Goal: Transaction & Acquisition: Subscribe to service/newsletter

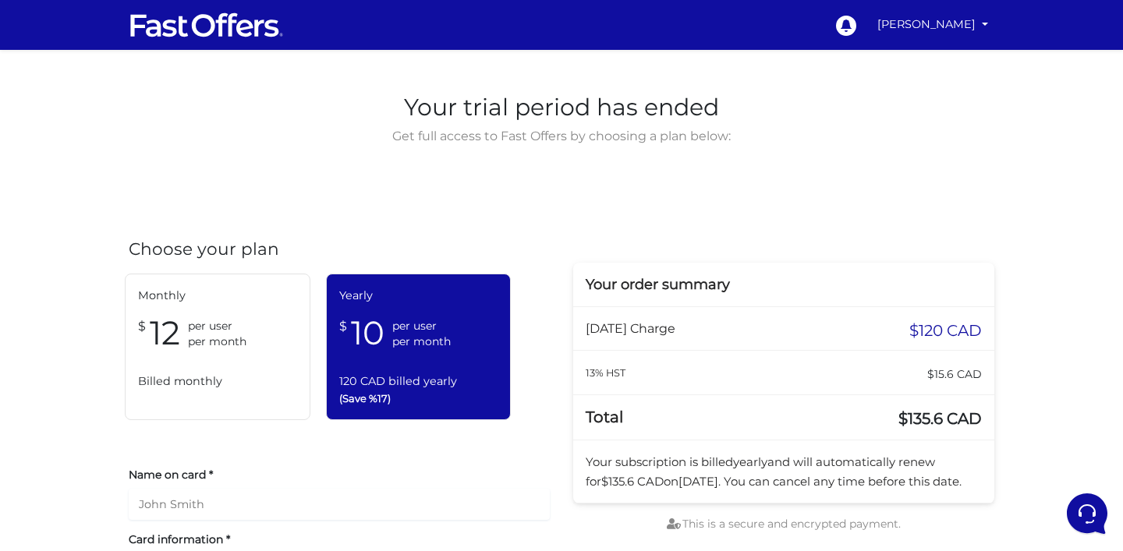
scroll to position [89, 0]
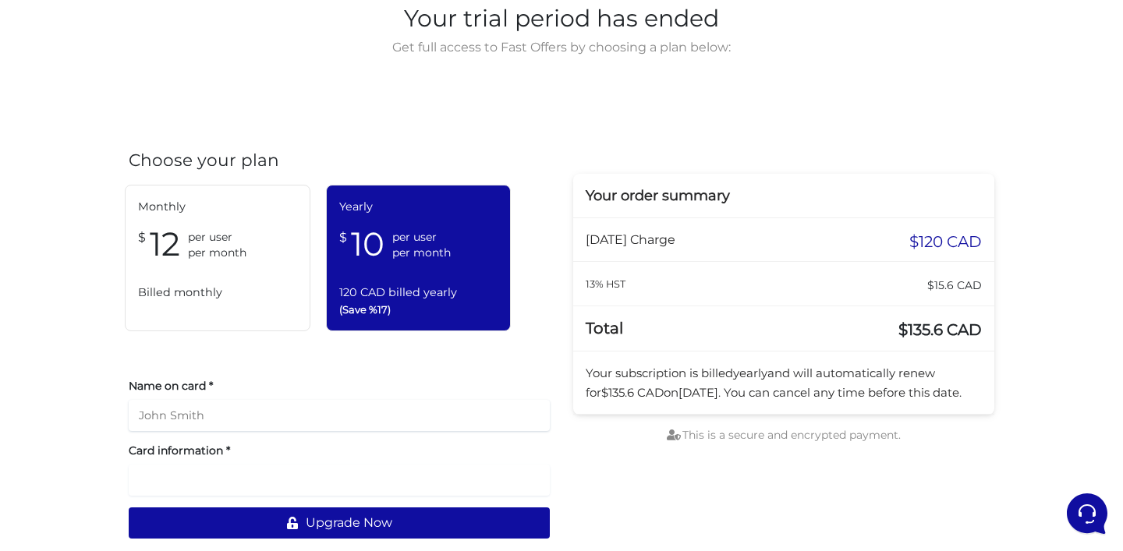
click at [372, 421] on input "text" at bounding box center [339, 415] width 421 height 31
type input "[PERSON_NAME]"
click at [307, 493] on div at bounding box center [339, 480] width 421 height 31
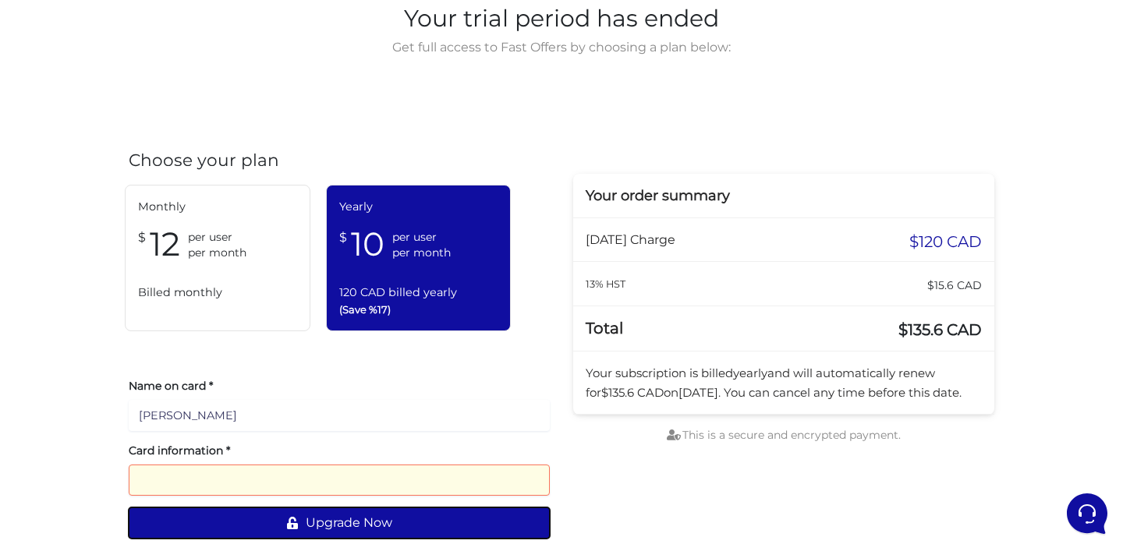
click at [456, 519] on button "Upgrade Now" at bounding box center [339, 523] width 421 height 31
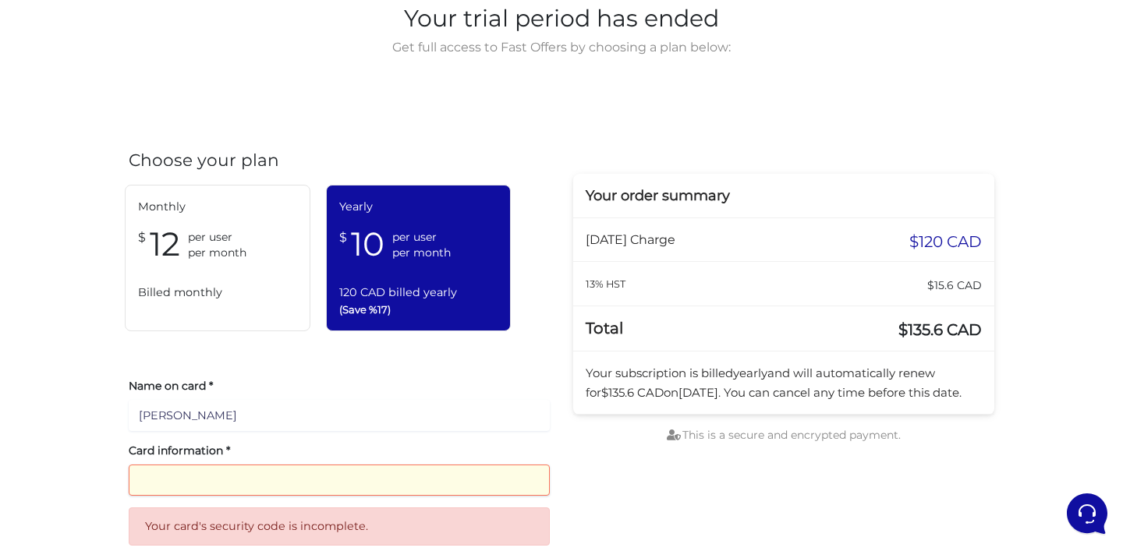
scroll to position [151, 0]
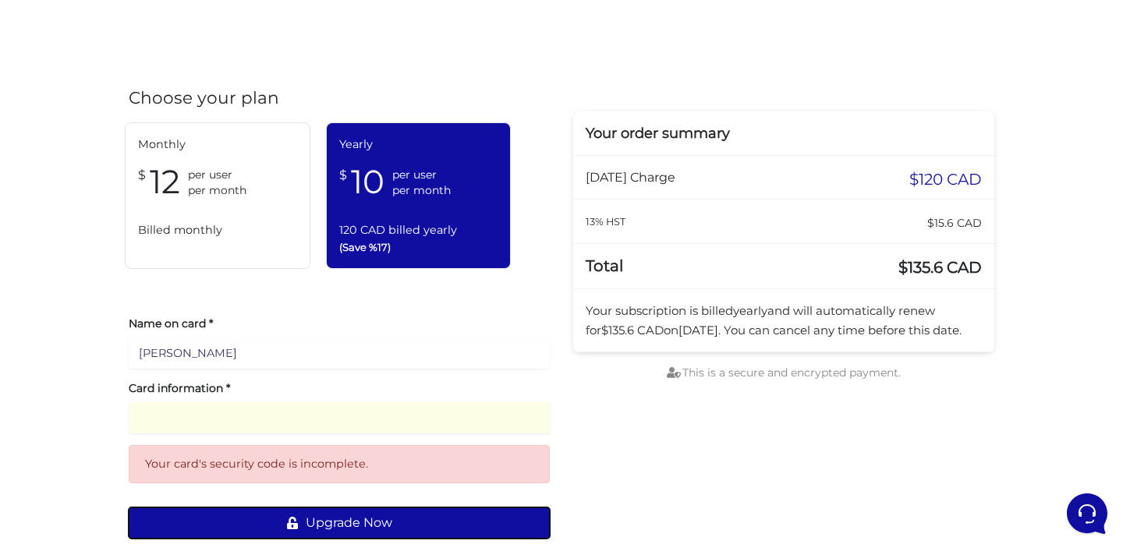
click at [353, 523] on button "Upgrade Now" at bounding box center [339, 523] width 421 height 31
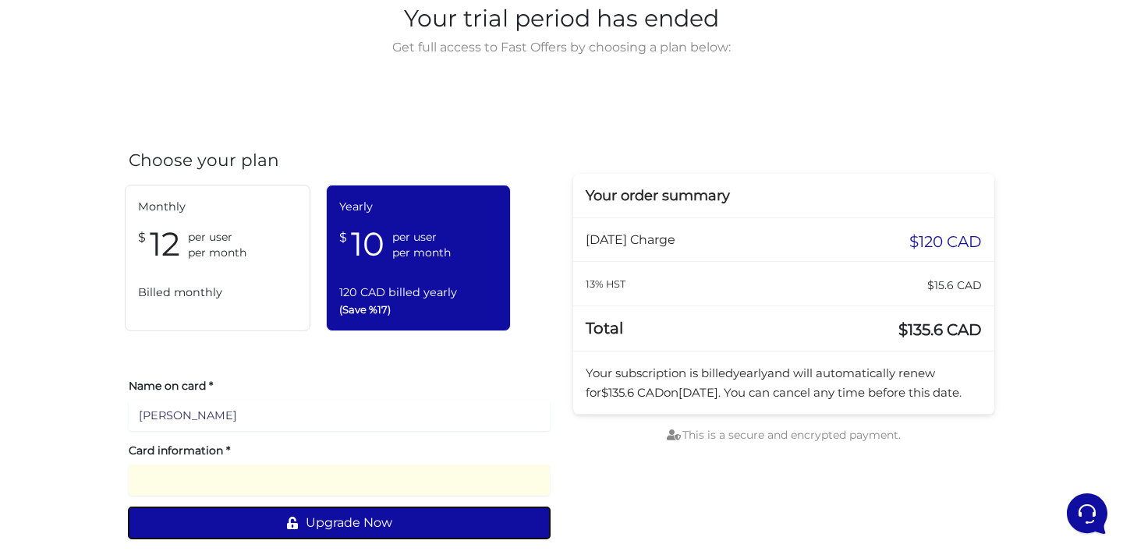
scroll to position [89, 0]
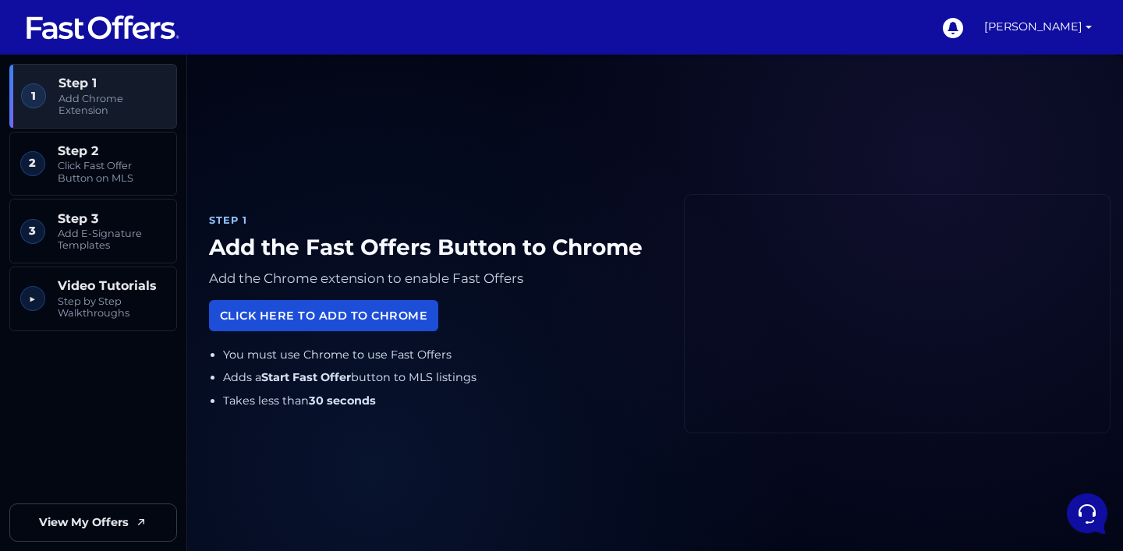
click at [306, 325] on link "Click Here to Add to Chrome" at bounding box center [323, 315] width 229 height 30
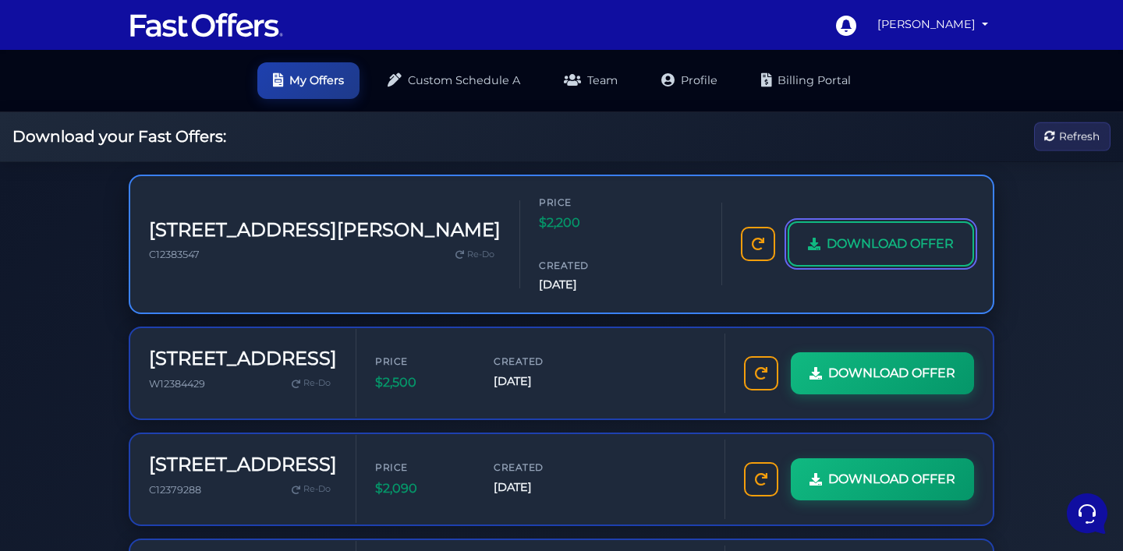
click at [827, 248] on span "DOWNLOAD OFFER" at bounding box center [890, 244] width 127 height 20
